Goal: Task Accomplishment & Management: Use online tool/utility

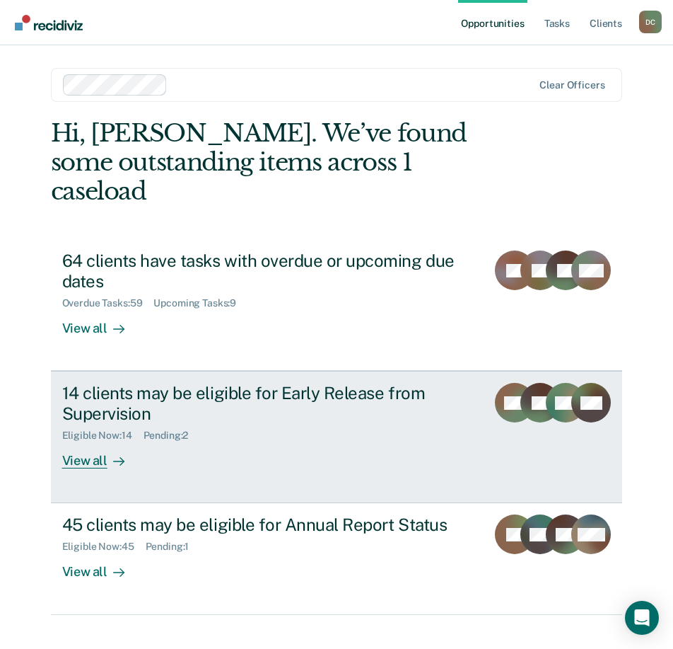
click at [87, 441] on div "View all" at bounding box center [101, 455] width 79 height 28
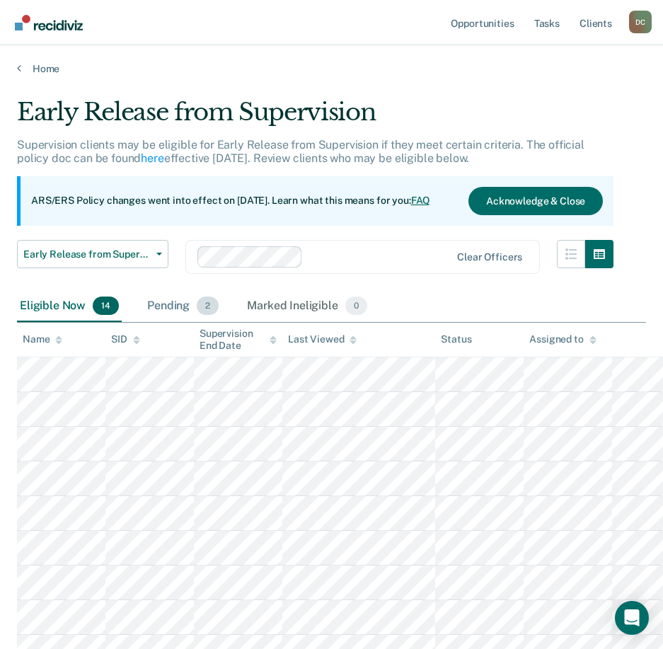
click at [198, 306] on span "2" at bounding box center [208, 305] width 22 height 18
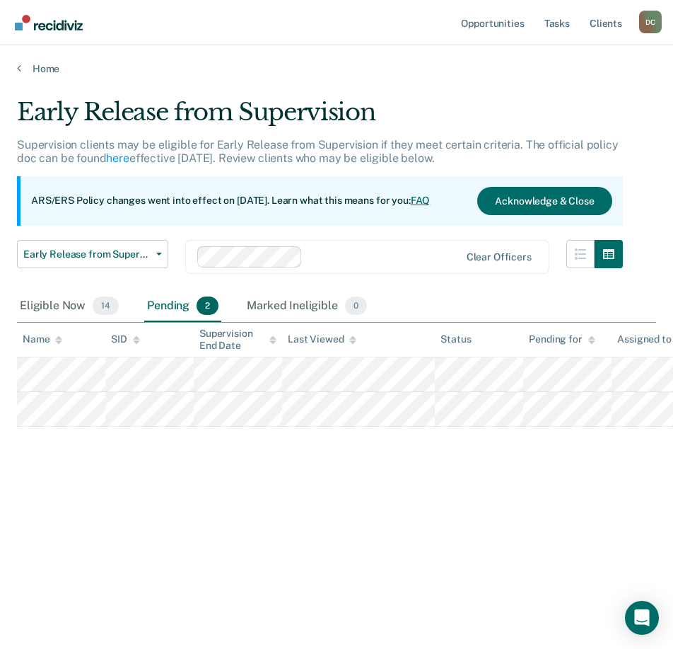
drag, startPoint x: 418, startPoint y: 646, endPoint x: 554, endPoint y: 649, distance: 135.9
click at [554, 648] on html "Looks like you’re using Internet Explorer 11. For faster loading and a better e…" at bounding box center [336, 324] width 673 height 649
click at [45, 309] on div "Eligible Now 14" at bounding box center [69, 306] width 105 height 31
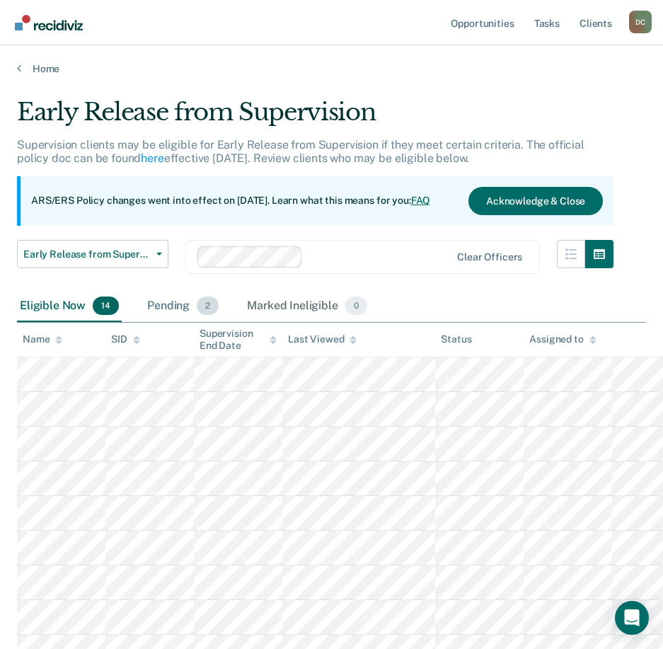
click at [165, 304] on div "Pending 2" at bounding box center [182, 306] width 77 height 31
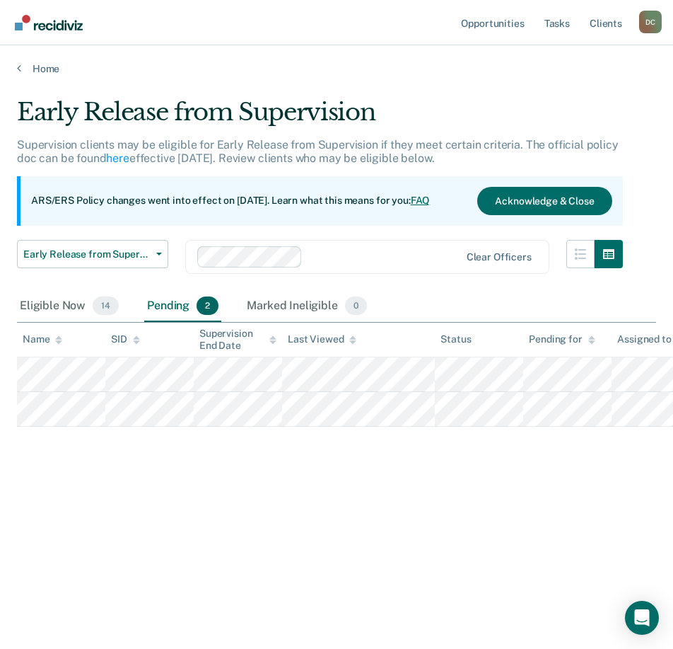
click at [350, 345] on th "Last Viewed" at bounding box center [358, 340] width 153 height 35
click at [350, 343] on icon at bounding box center [352, 339] width 7 height 9
click at [612, 23] on link "Client s" at bounding box center [606, 22] width 38 height 45
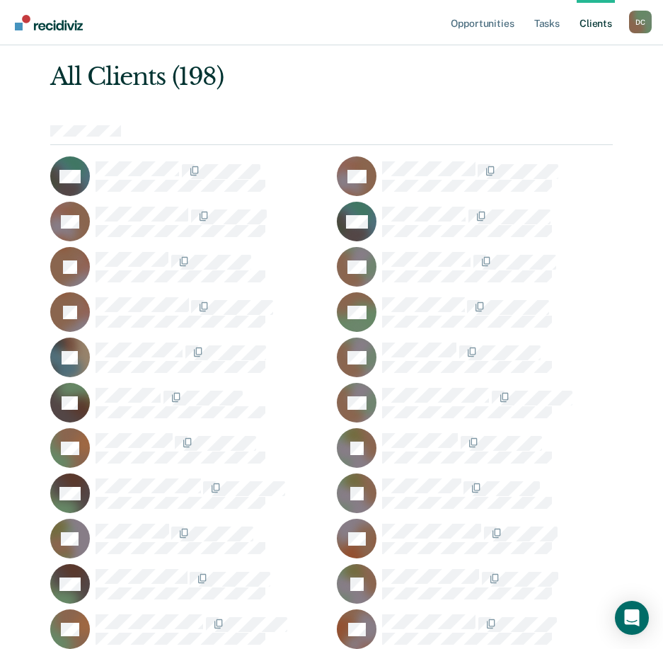
scroll to position [71, 0]
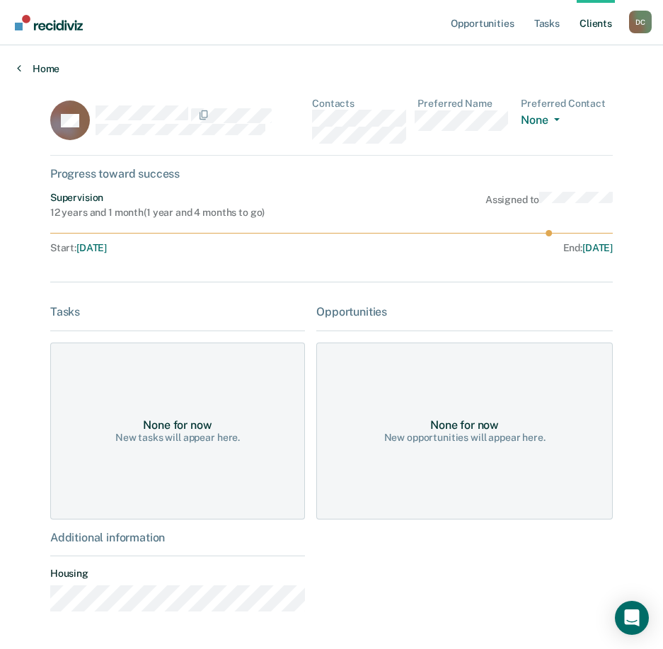
click at [18, 69] on icon at bounding box center [19, 67] width 4 height 11
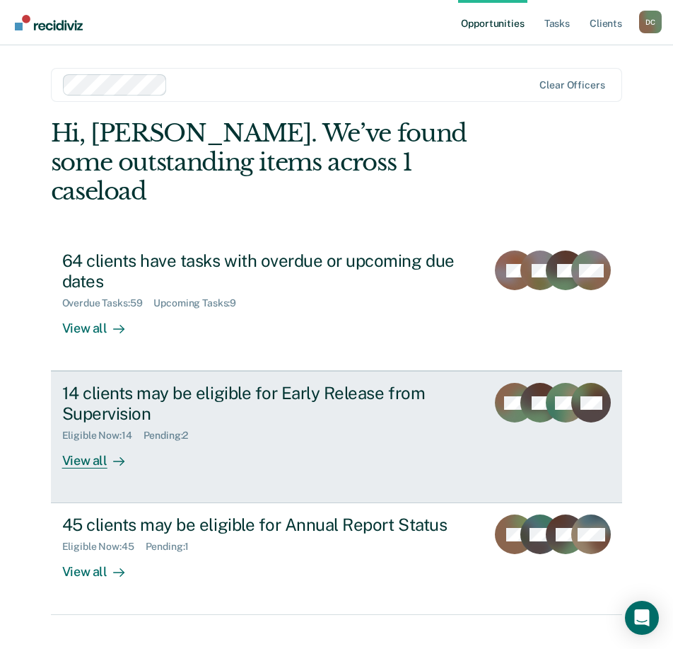
click at [86, 441] on div "View all" at bounding box center [101, 455] width 79 height 28
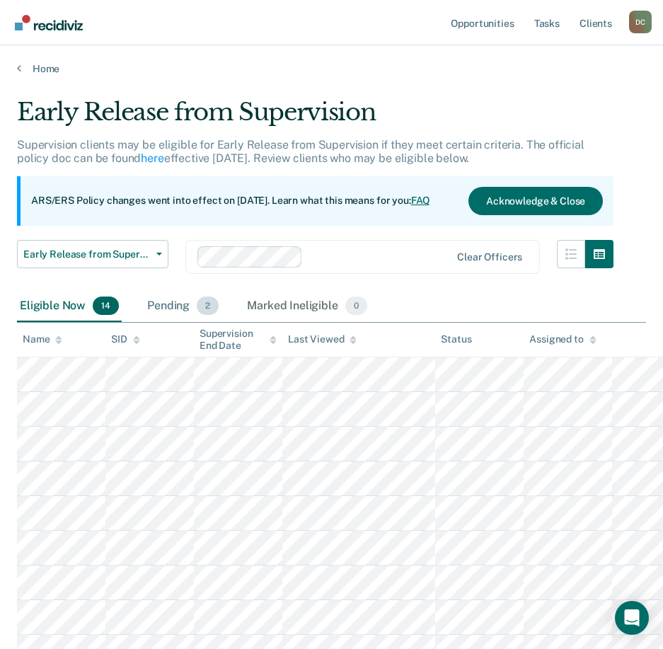
click at [171, 308] on div "Pending 2" at bounding box center [182, 306] width 77 height 31
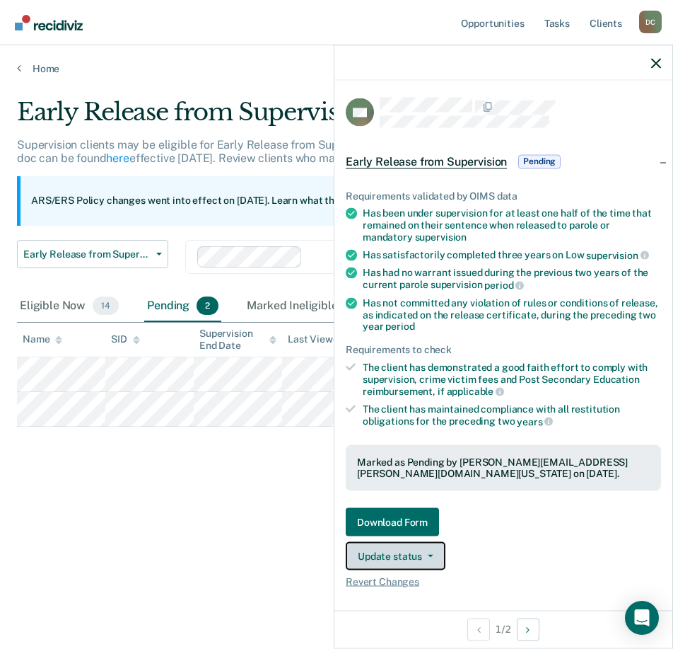
click at [396, 557] on button "Update status" at bounding box center [396, 556] width 100 height 28
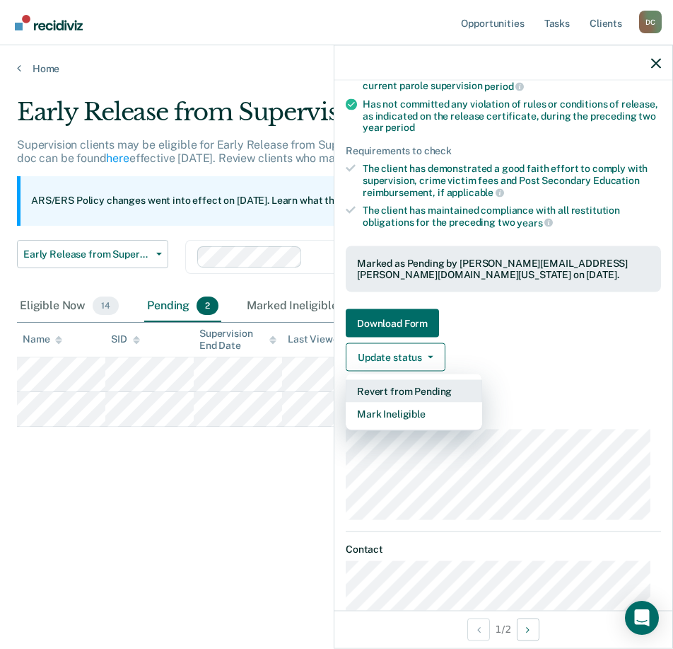
scroll to position [212, 0]
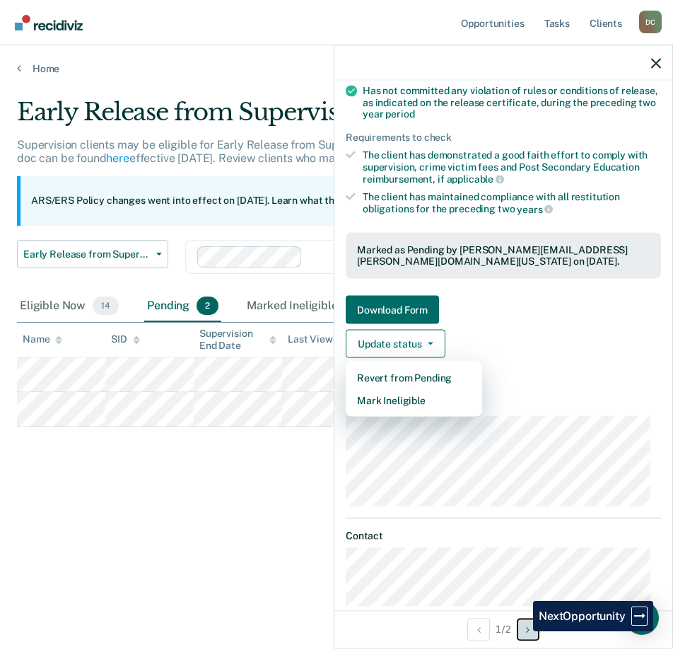
click at [523, 631] on button "Next Opportunity" at bounding box center [528, 629] width 23 height 23
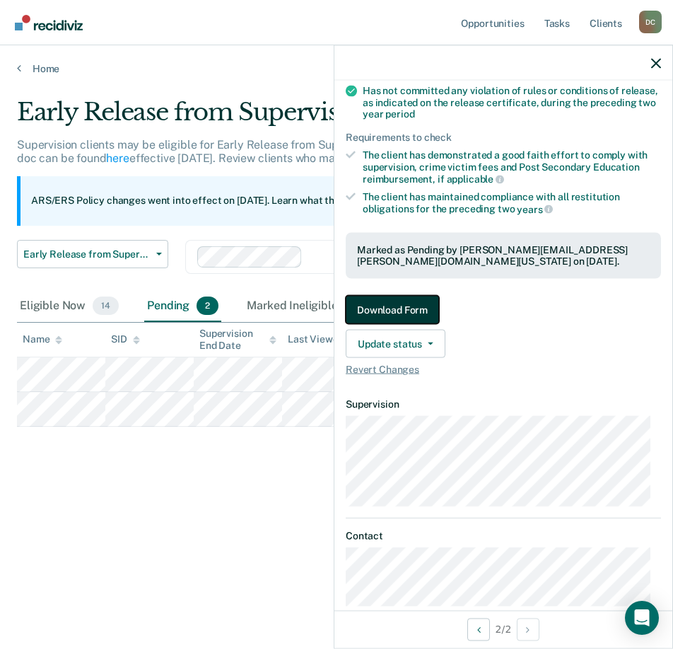
click at [387, 308] on button "Download Form" at bounding box center [392, 310] width 93 height 28
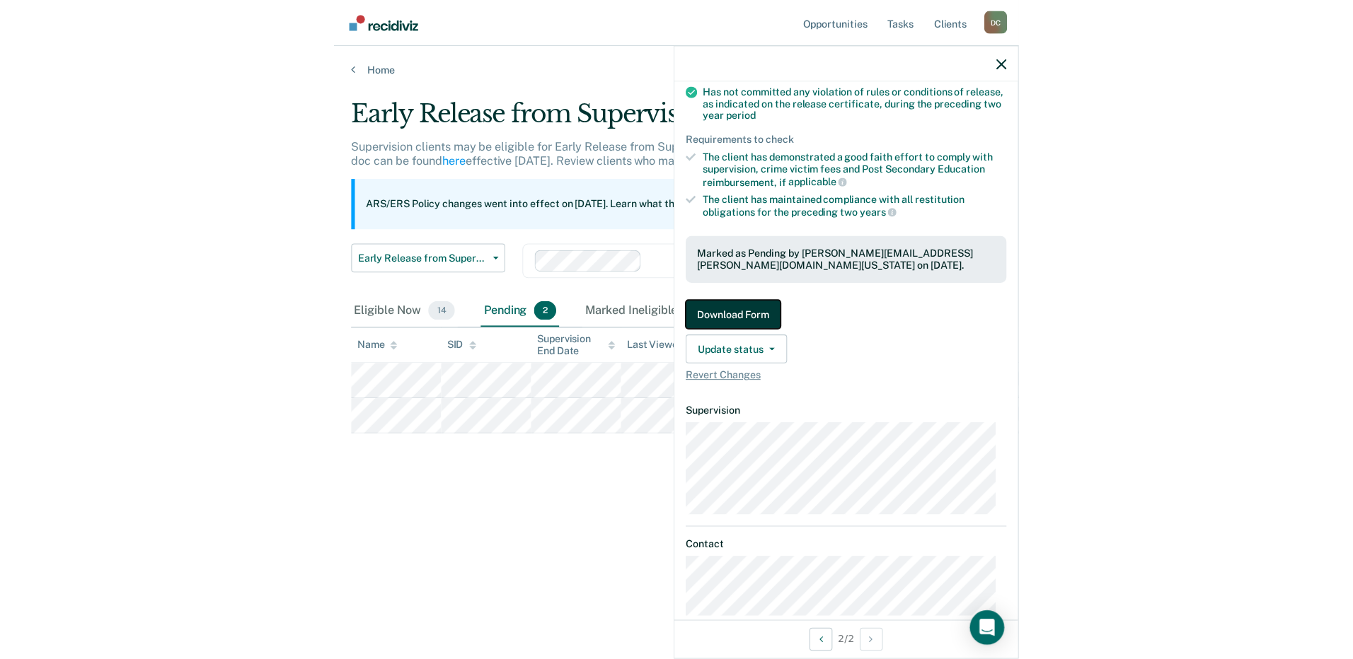
scroll to position [235, 0]
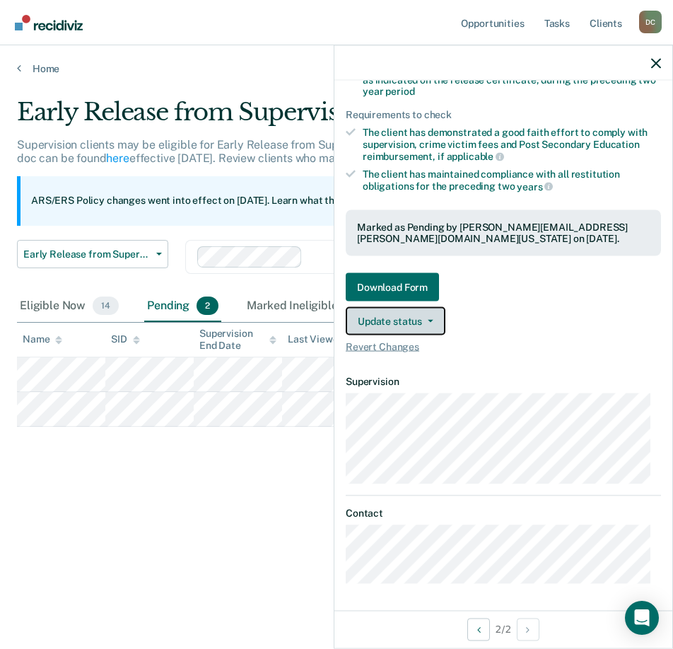
click at [417, 312] on button "Update status" at bounding box center [396, 321] width 100 height 28
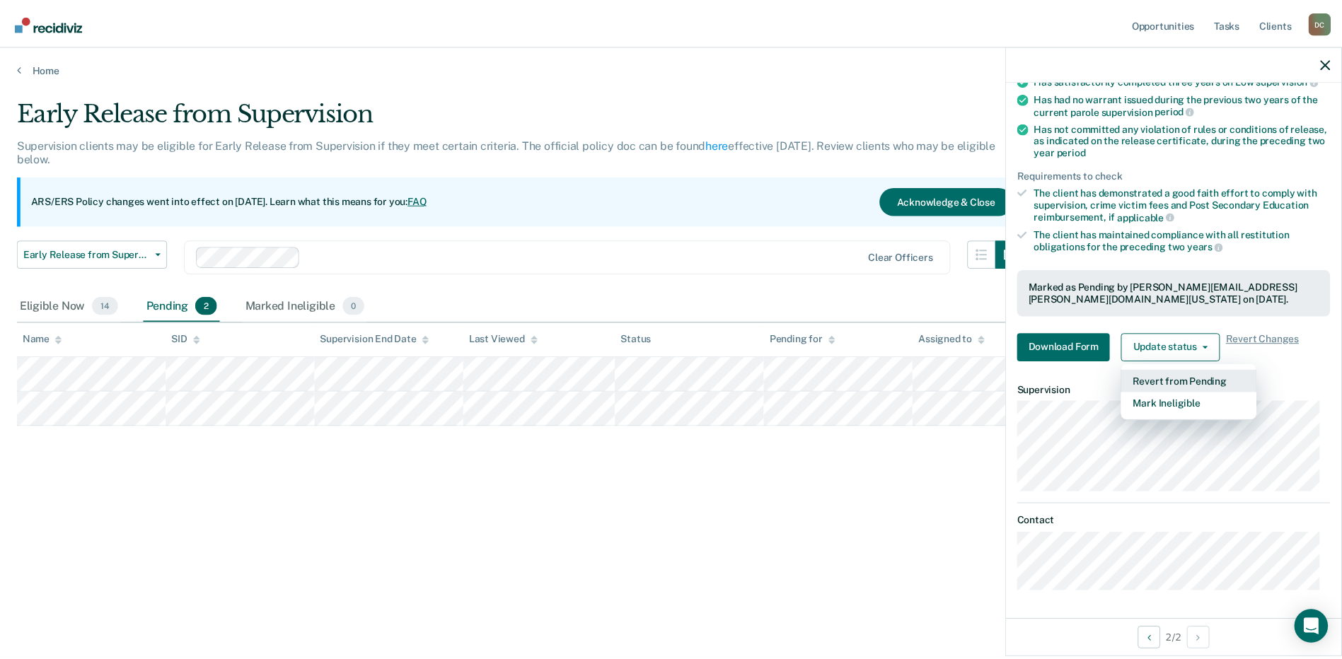
scroll to position [173, 0]
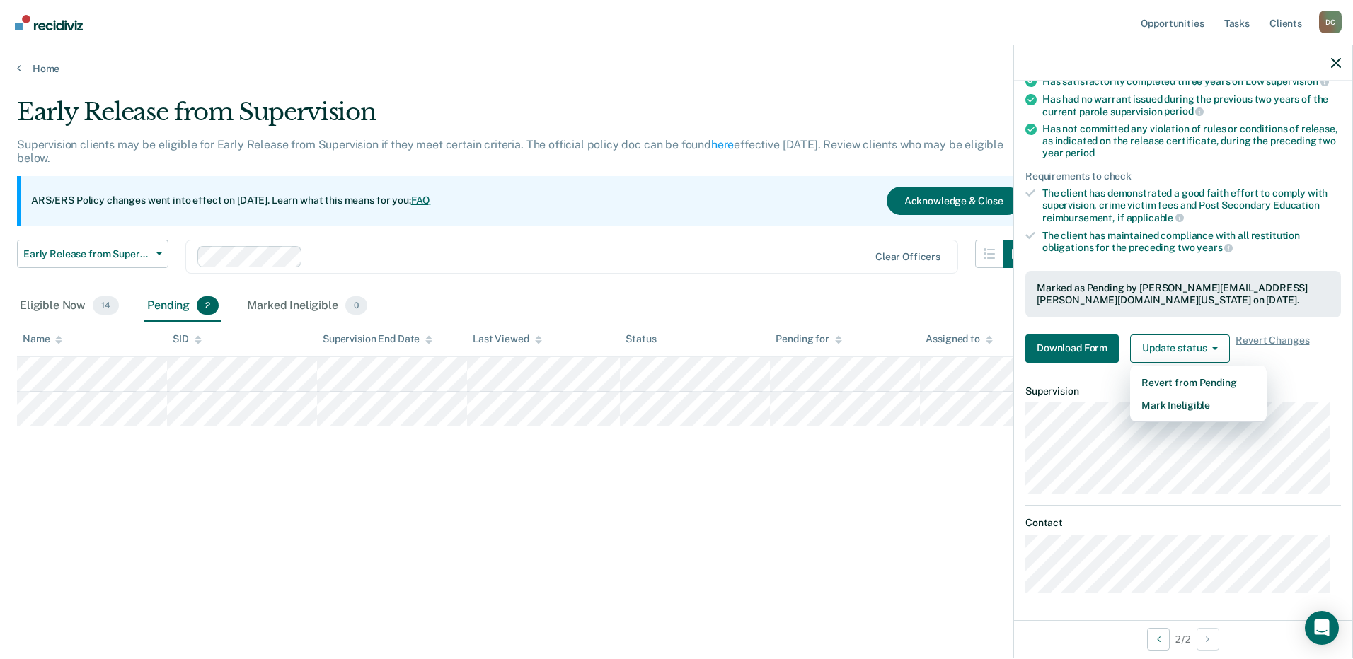
click at [45, 21] on img "Go to Recidiviz Home" at bounding box center [49, 23] width 68 height 16
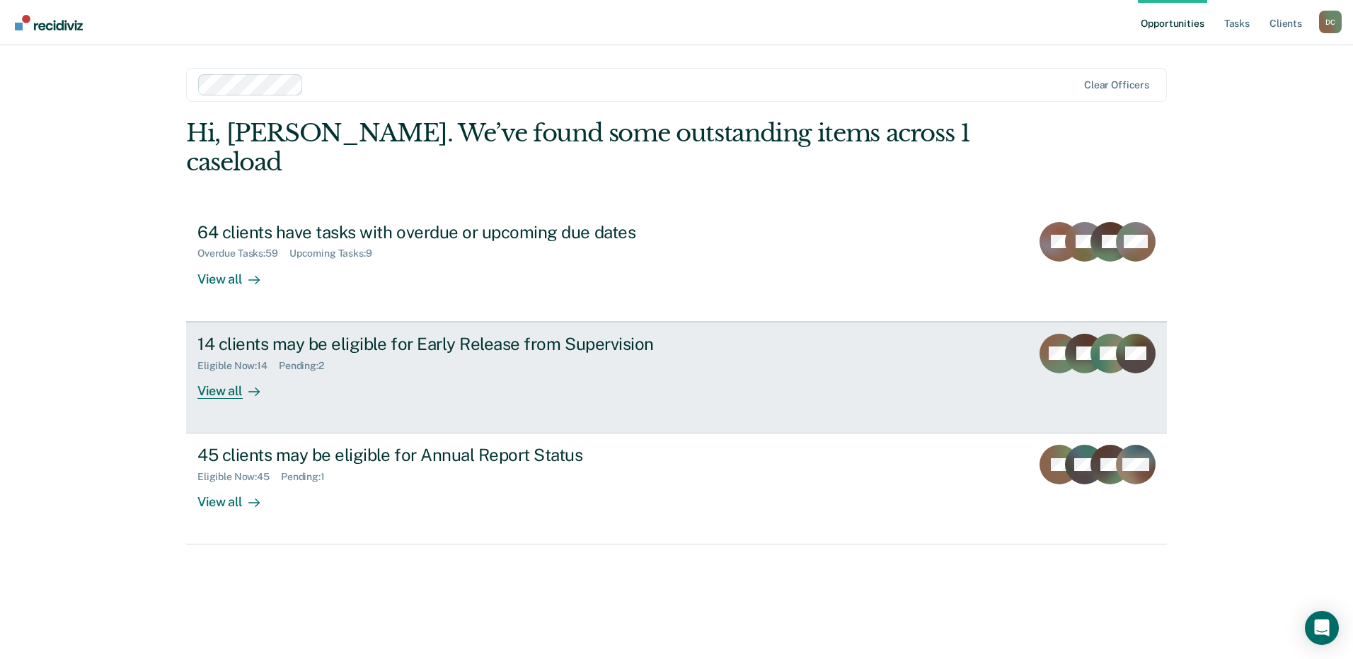
click at [231, 371] on div "View all" at bounding box center [236, 385] width 79 height 28
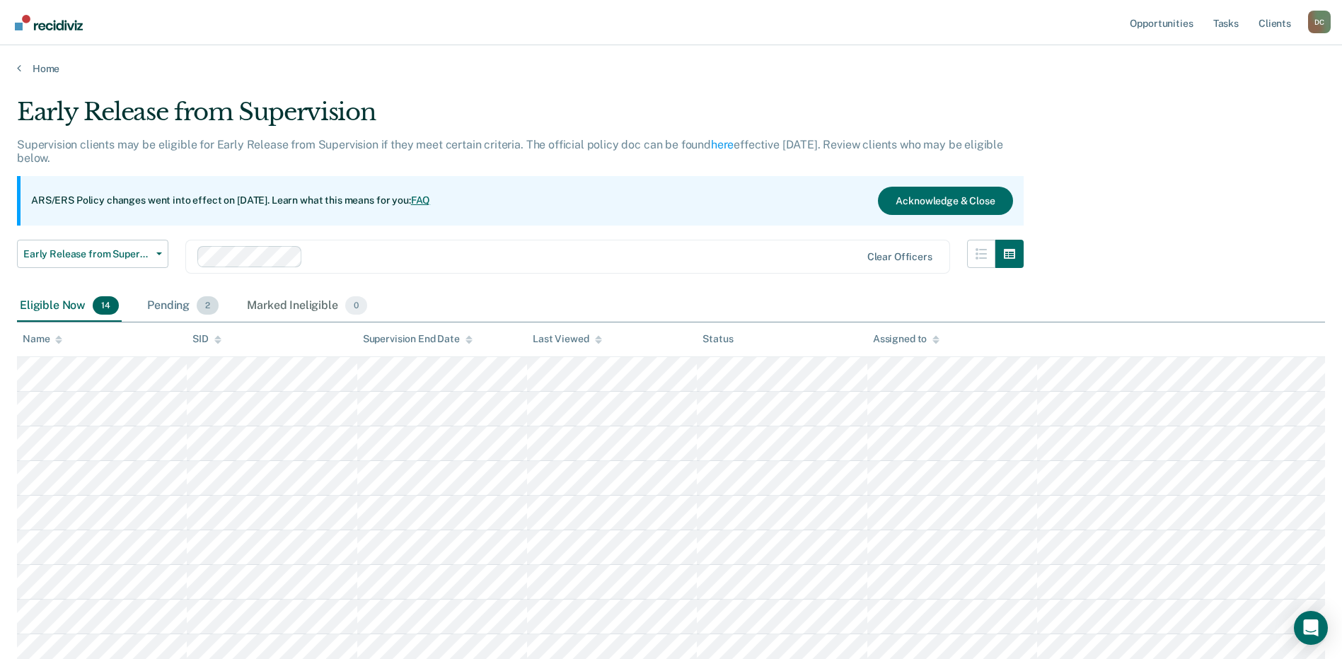
click at [187, 305] on div "Pending 2" at bounding box center [182, 306] width 77 height 31
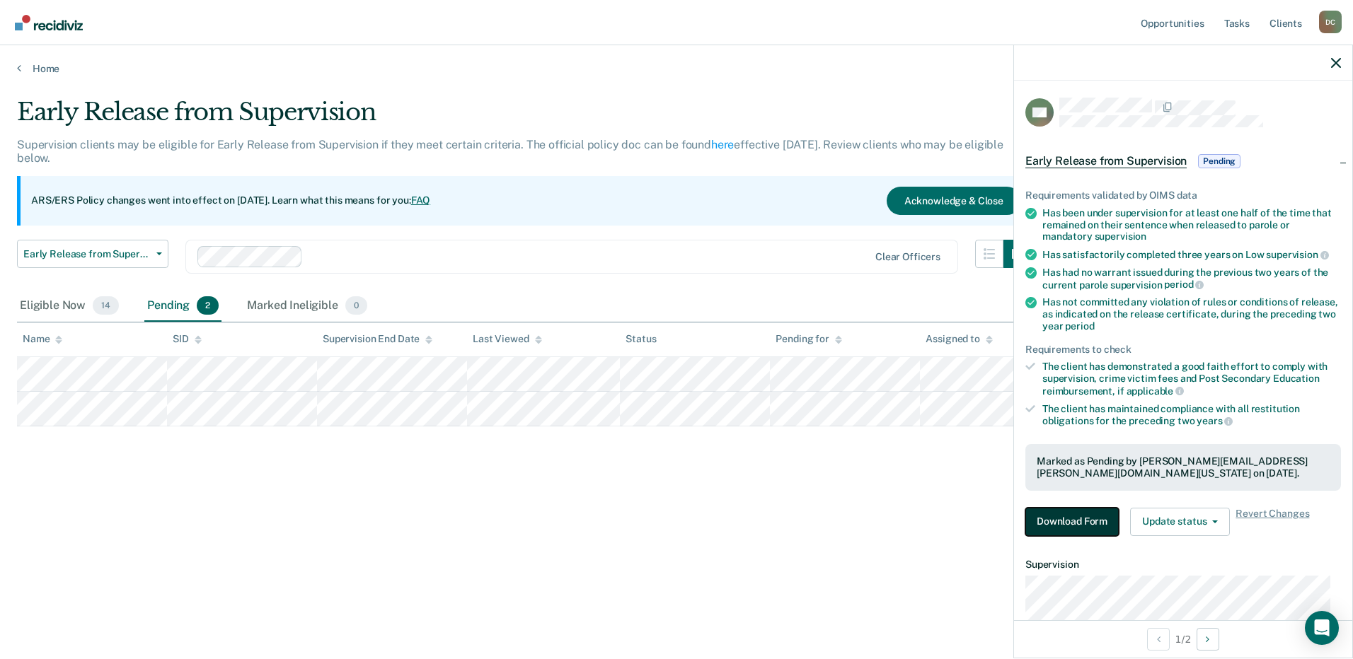
click at [673, 514] on button "Download Form" at bounding box center [1071, 522] width 93 height 28
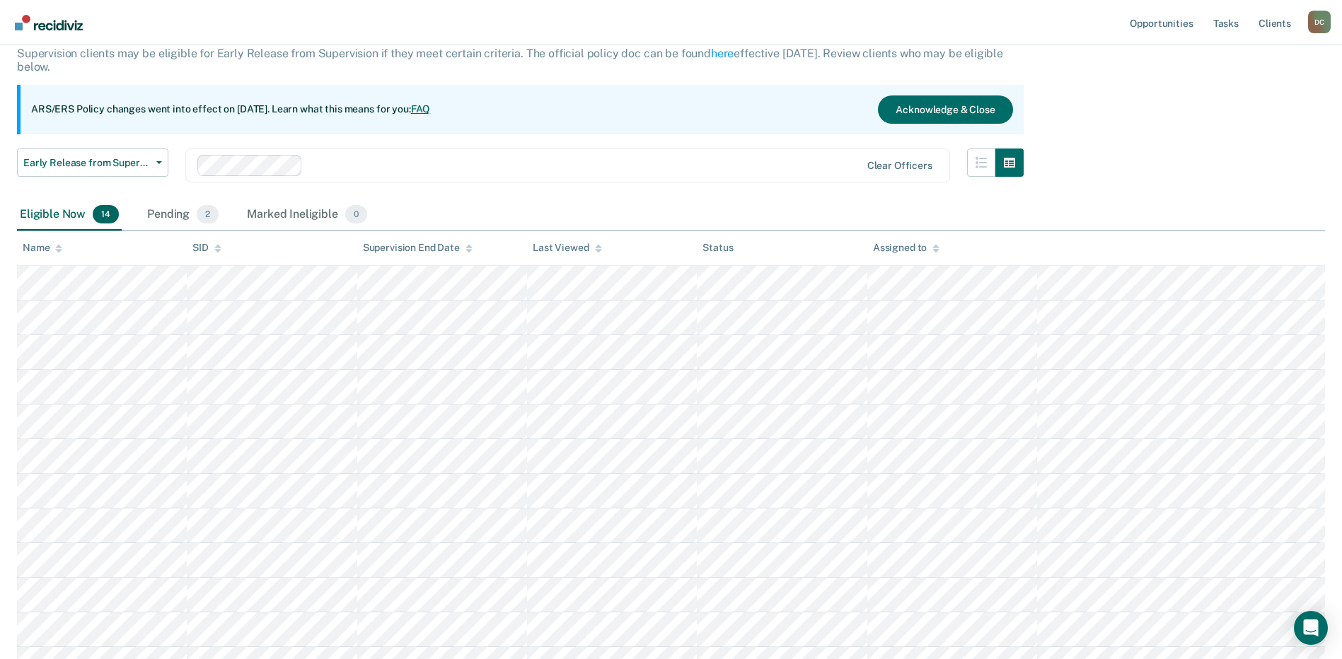
scroll to position [71, 0]
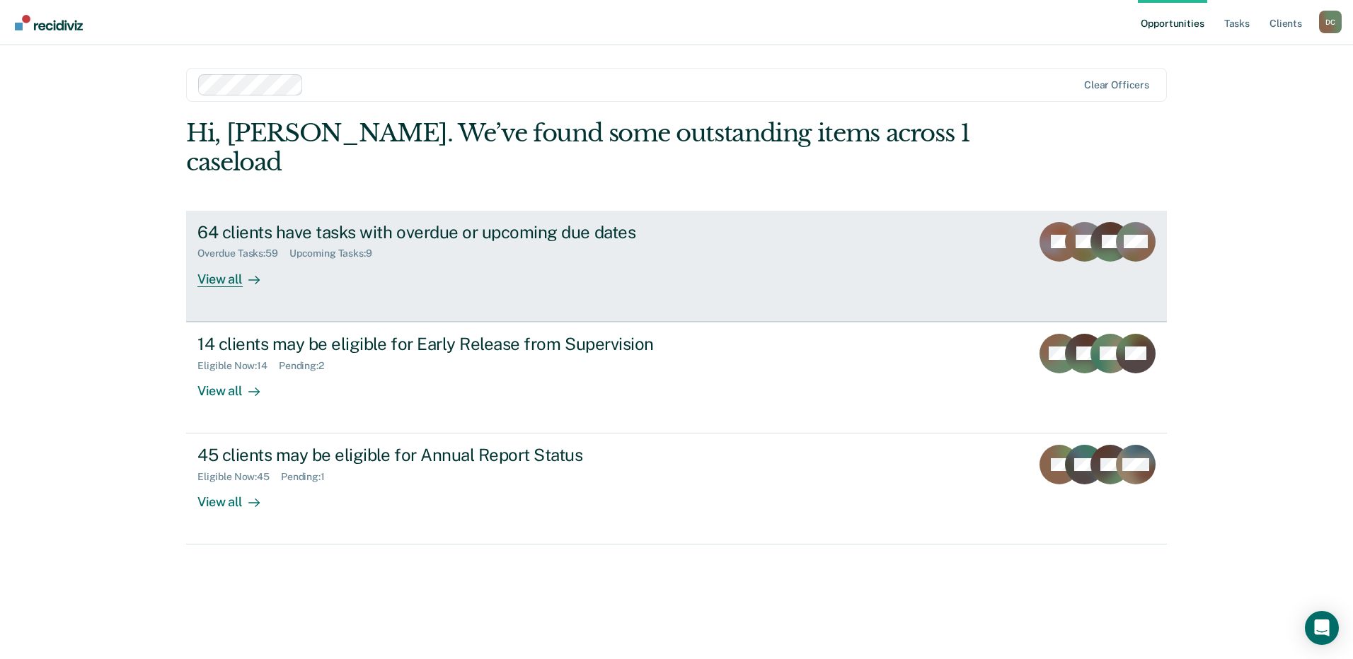
click at [209, 260] on div "View all" at bounding box center [236, 274] width 79 height 28
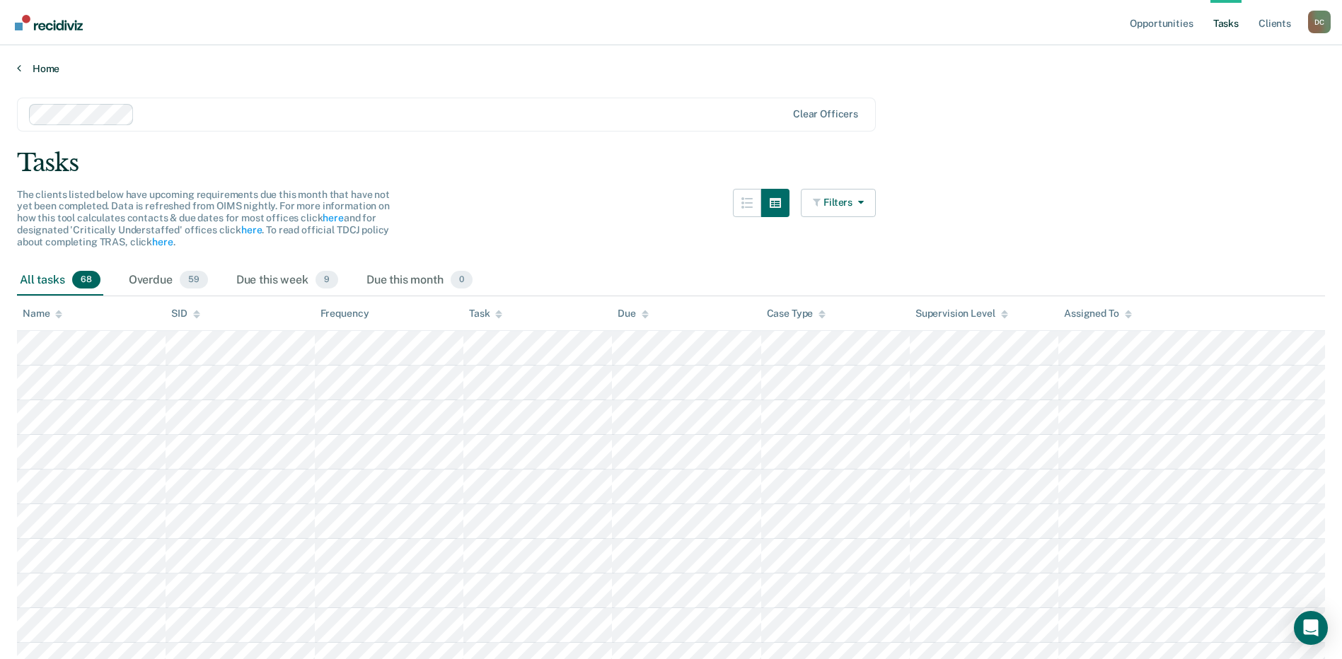
click at [24, 68] on link "Home" at bounding box center [671, 68] width 1308 height 13
